Goal: Find contact information: Find contact information

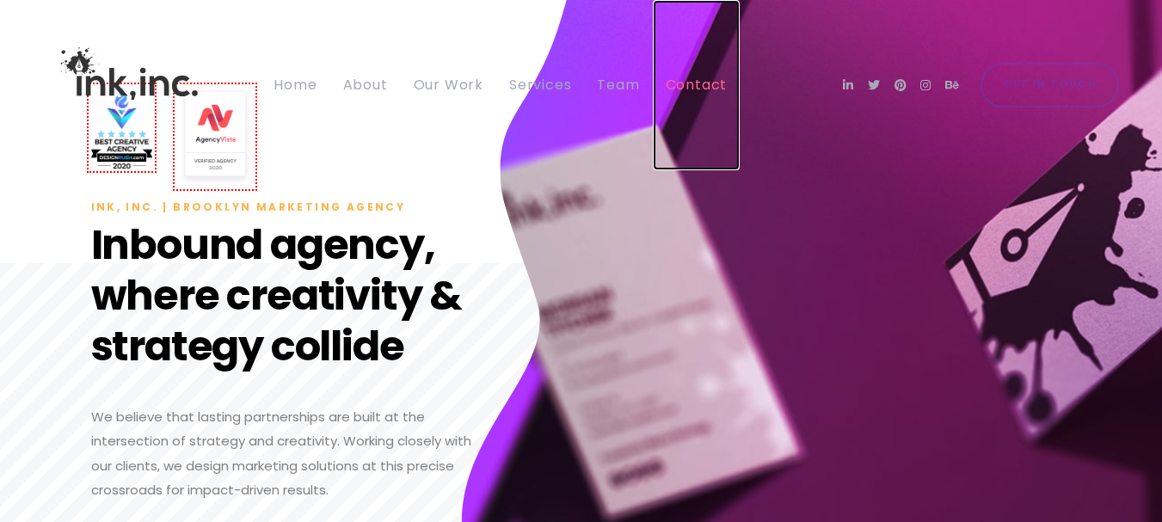
click at [686, 95] on span "Contact" at bounding box center [696, 85] width 62 height 26
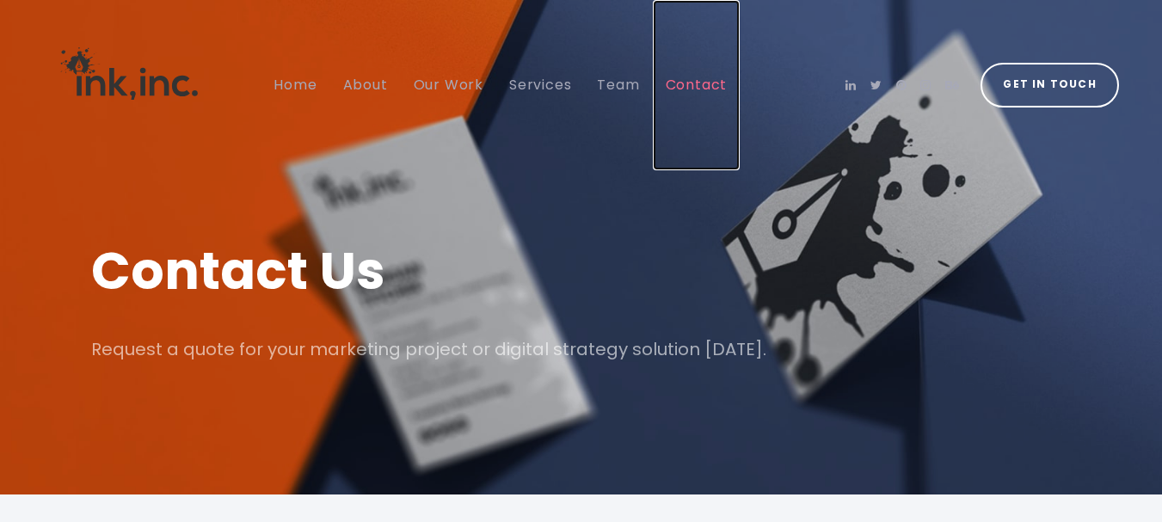
click at [690, 83] on span "Contact" at bounding box center [696, 85] width 62 height 20
click at [707, 87] on span "Contact" at bounding box center [696, 85] width 62 height 20
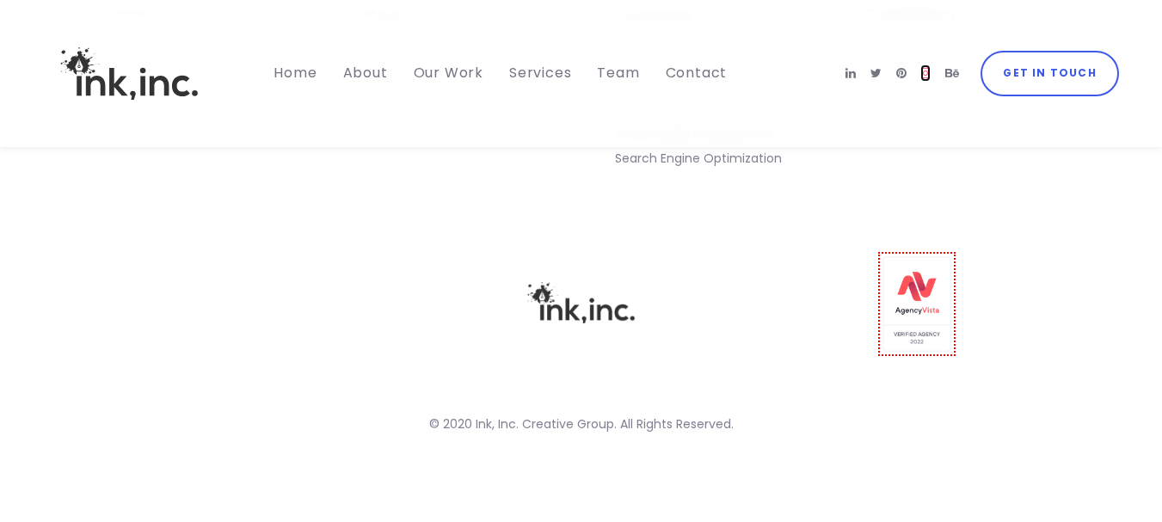
click at [930, 68] on icon at bounding box center [925, 73] width 10 height 12
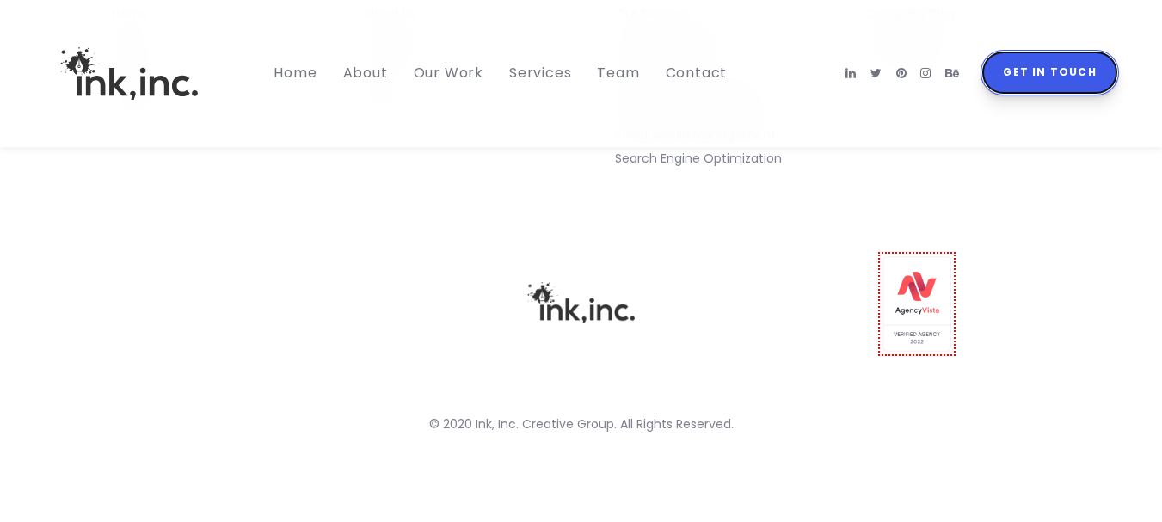
click at [1065, 71] on span "Get in Touch" at bounding box center [1048, 73] width 93 height 20
